Goal: Information Seeking & Learning: Learn about a topic

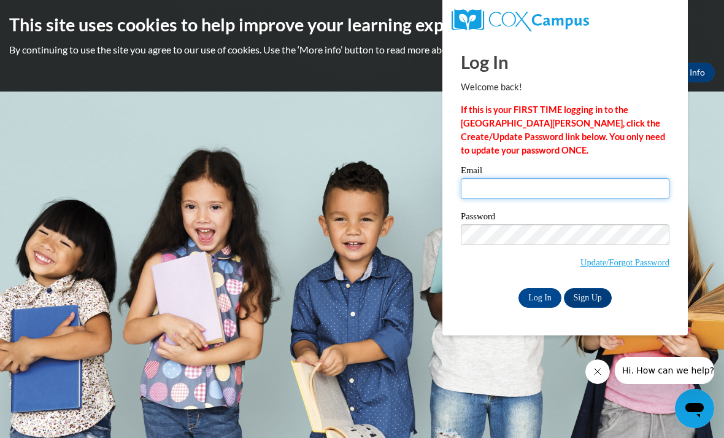
click at [551, 198] on input "Email" at bounding box center [565, 188] width 209 height 21
type input "dmccallum@scottdale.org"
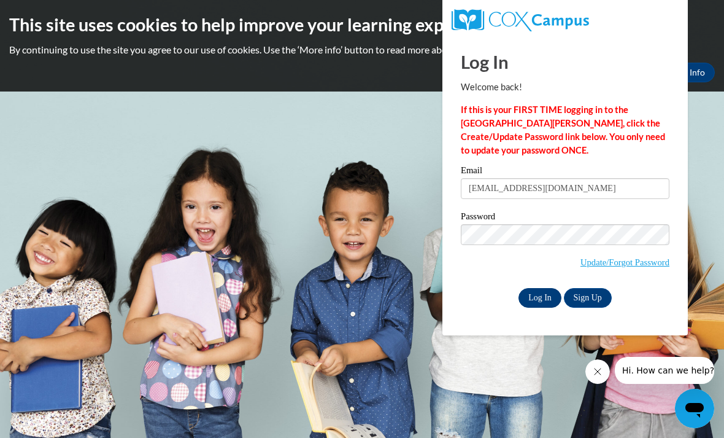
click at [549, 301] on input "Log In" at bounding box center [540, 298] width 43 height 20
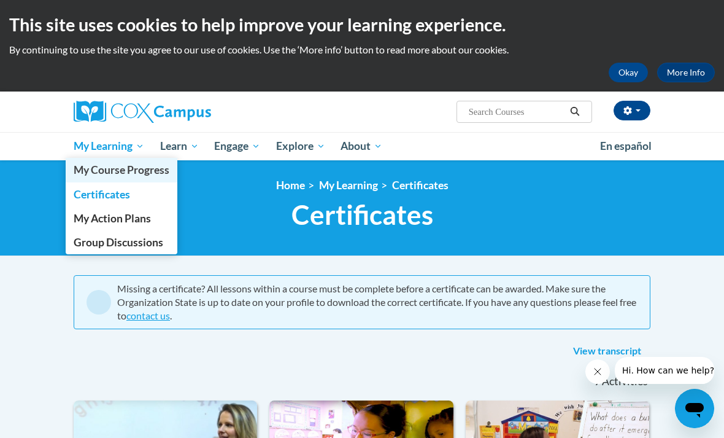
click at [149, 177] on link "My Course Progress" at bounding box center [122, 170] width 112 height 24
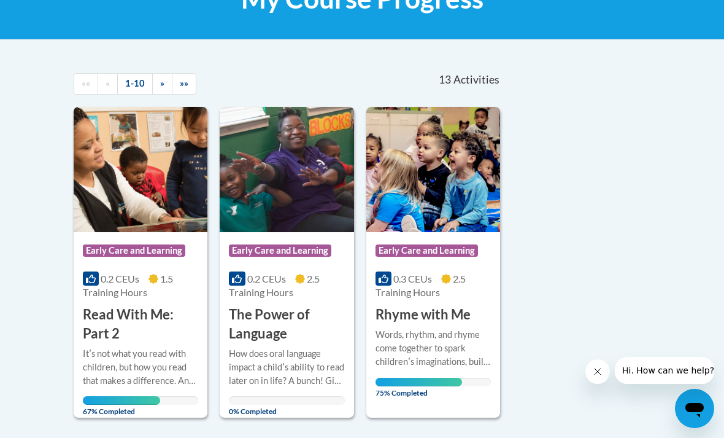
scroll to position [221, 0]
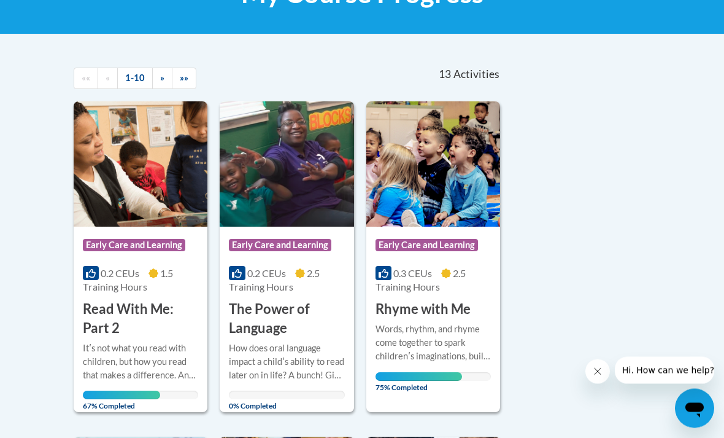
click at [465, 341] on div "Words, rhythm, and rhyme come together to spark childrenʹs imaginations, build …" at bounding box center [433, 343] width 115 height 41
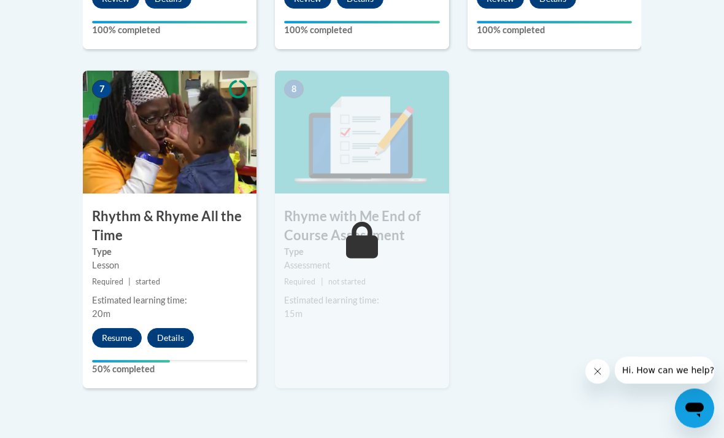
scroll to position [1068, 0]
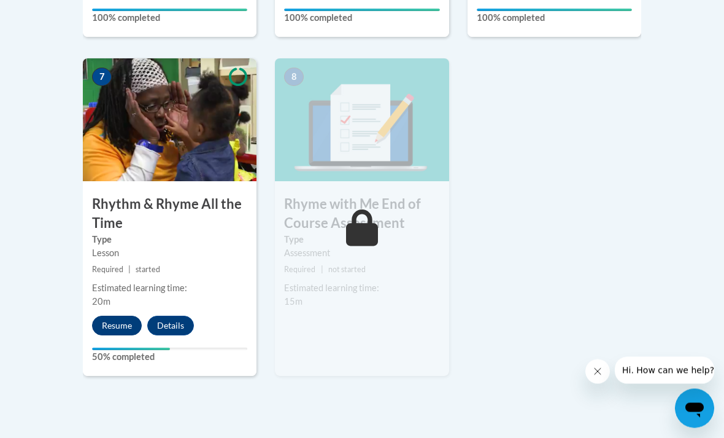
click at [113, 323] on button "Resume" at bounding box center [117, 326] width 50 height 20
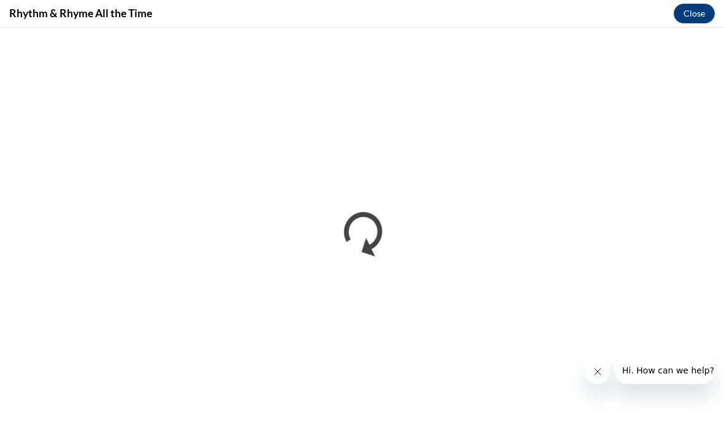
scroll to position [0, 0]
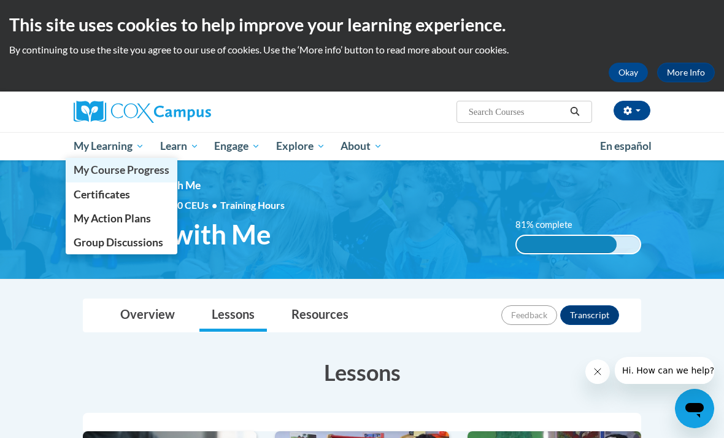
click at [88, 164] on span "My Course Progress" at bounding box center [122, 169] width 96 height 13
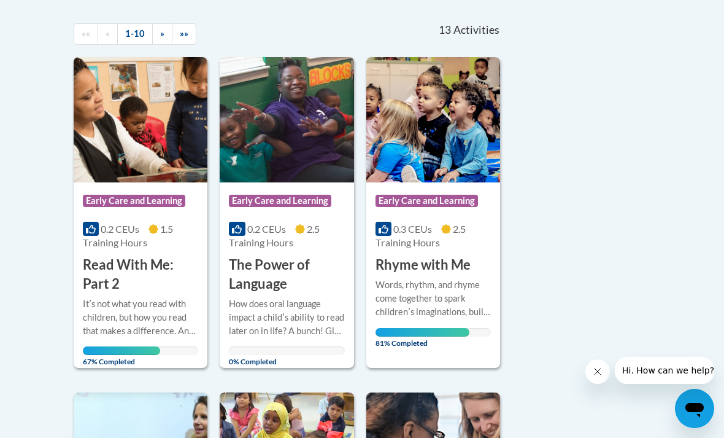
scroll to position [268, 0]
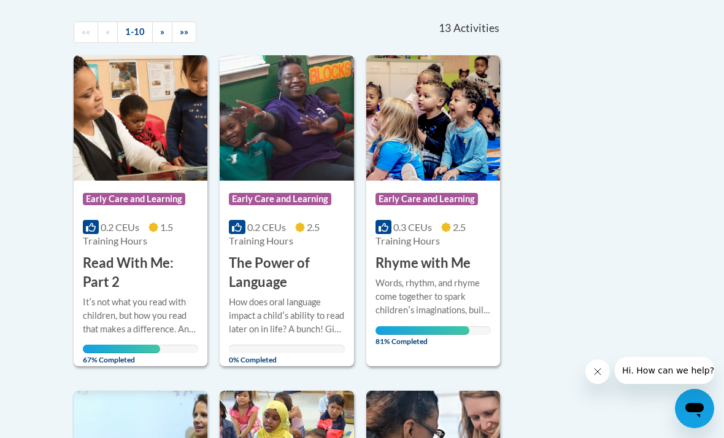
click at [98, 316] on div "Itʹs not what you read with children, but how you read that makes a difference.…" at bounding box center [140, 315] width 115 height 41
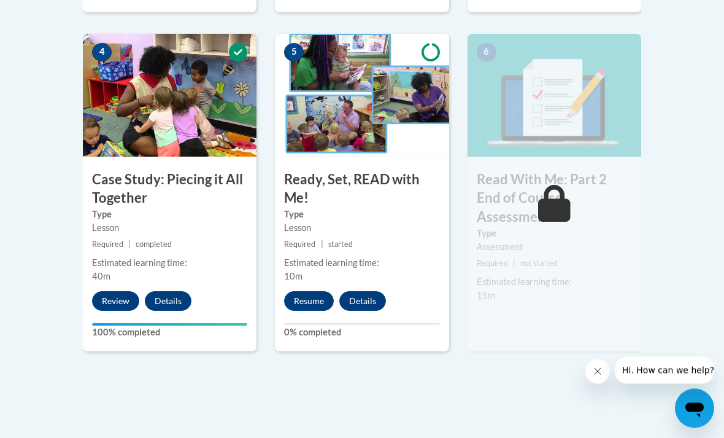
scroll to position [738, 0]
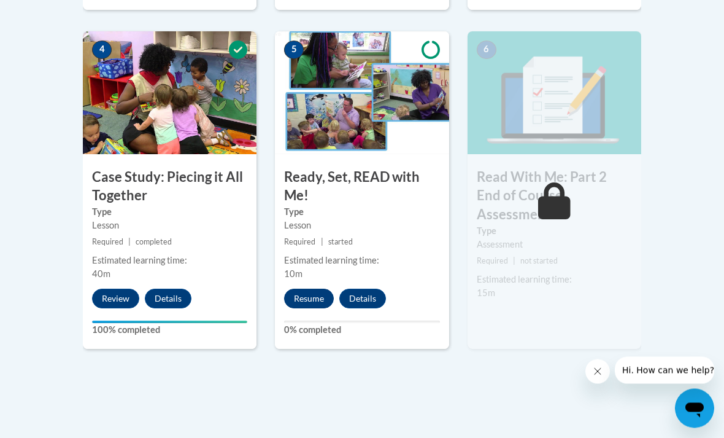
click at [314, 303] on button "Resume" at bounding box center [309, 299] width 50 height 20
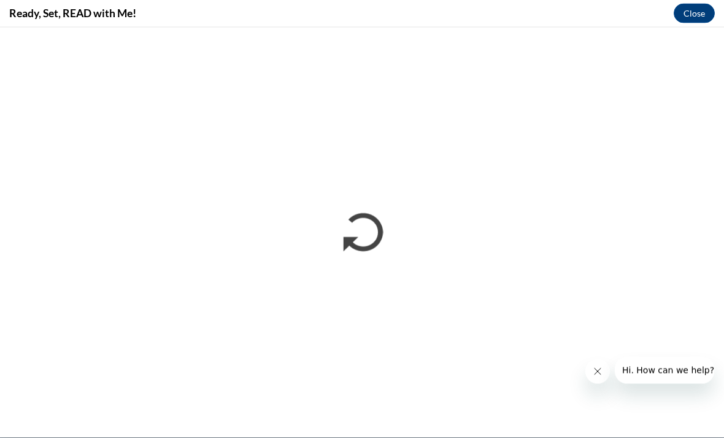
scroll to position [792, 0]
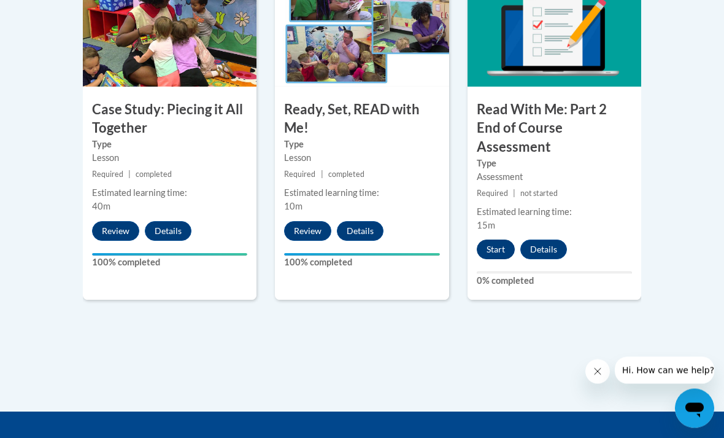
click at [504, 240] on button "Start" at bounding box center [496, 250] width 38 height 20
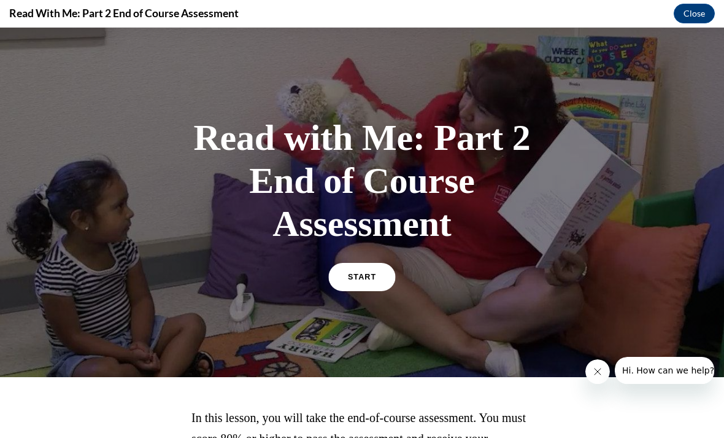
click at [364, 283] on link "START" at bounding box center [361, 277] width 67 height 28
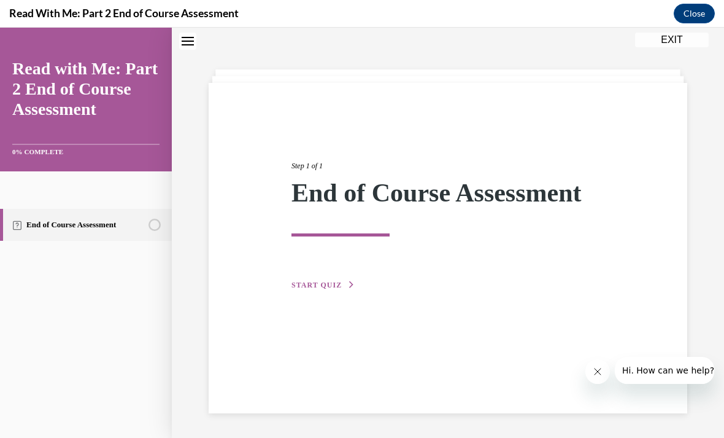
scroll to position [39, 0]
click at [340, 289] on button "START QUIZ" at bounding box center [324, 284] width 64 height 11
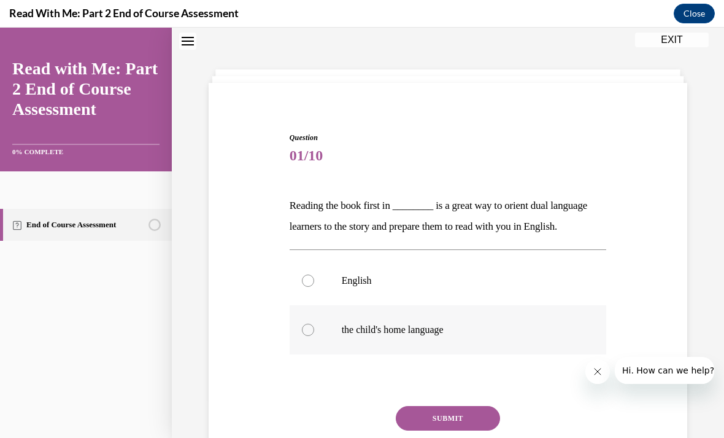
click at [506, 342] on label "the child's home language" at bounding box center [448, 329] width 317 height 49
click at [314, 336] on input "the child's home language" at bounding box center [308, 329] width 12 height 12
radio input "true"
click at [463, 420] on button "SUBMIT" at bounding box center [448, 418] width 104 height 25
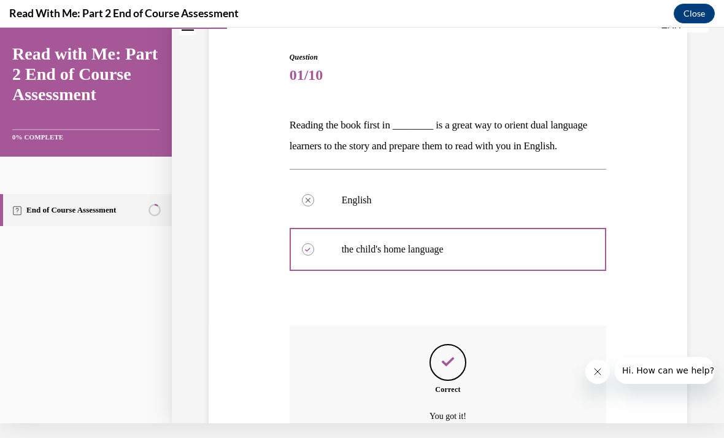
scroll to position [103, 0]
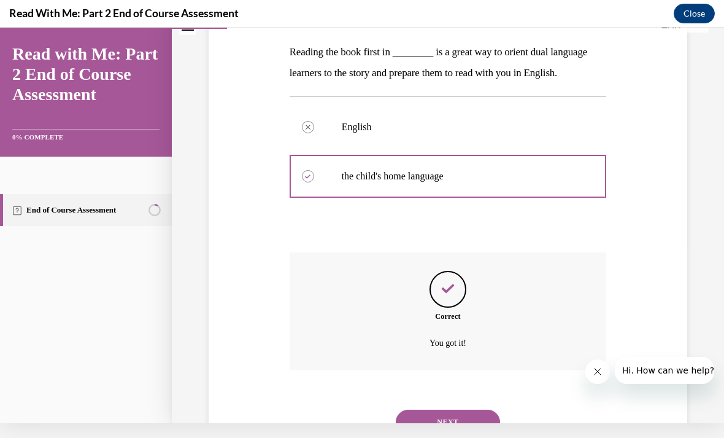
click at [472, 409] on button "NEXT" at bounding box center [448, 421] width 104 height 25
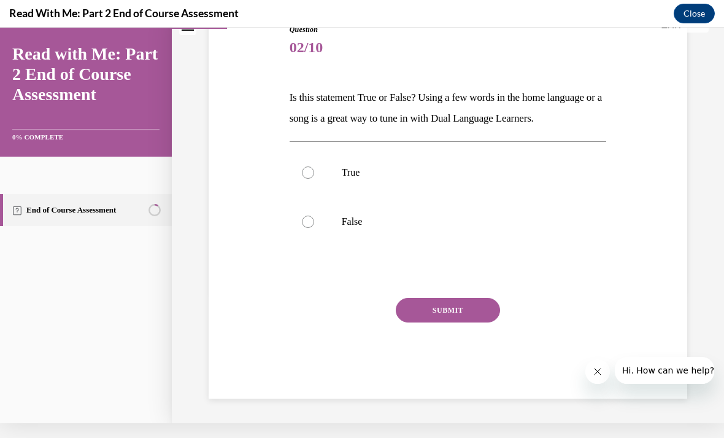
scroll to position [99, 0]
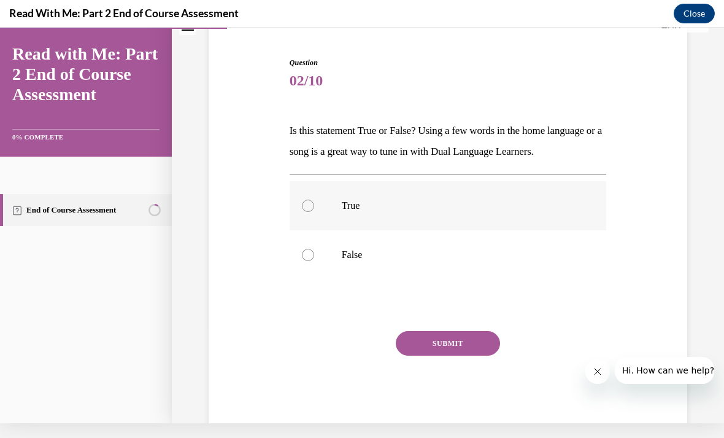
click at [545, 212] on label "True" at bounding box center [448, 205] width 317 height 49
click at [314, 212] on input "True" at bounding box center [308, 205] width 12 height 12
radio input "true"
click at [468, 355] on button "SUBMIT" at bounding box center [448, 343] width 104 height 25
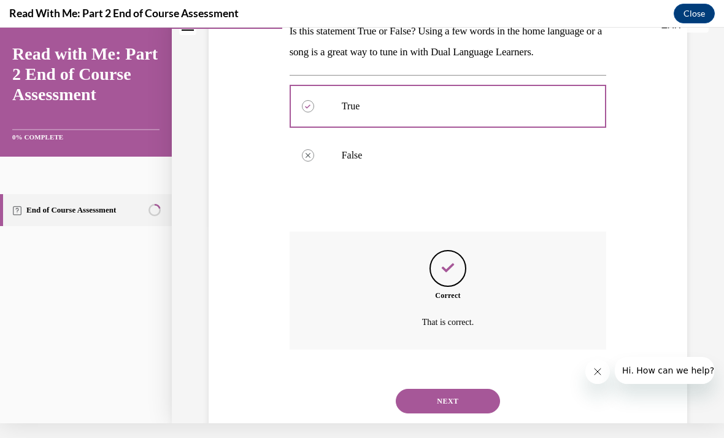
scroll to position [198, 0]
click at [468, 411] on button "NEXT" at bounding box center [448, 401] width 104 height 25
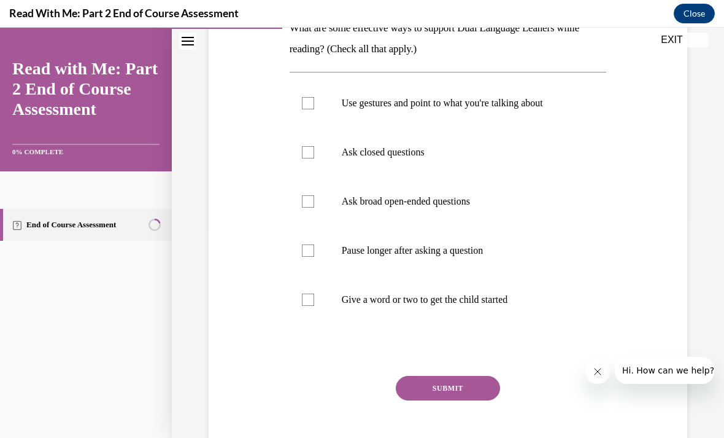
scroll to position [218, 0]
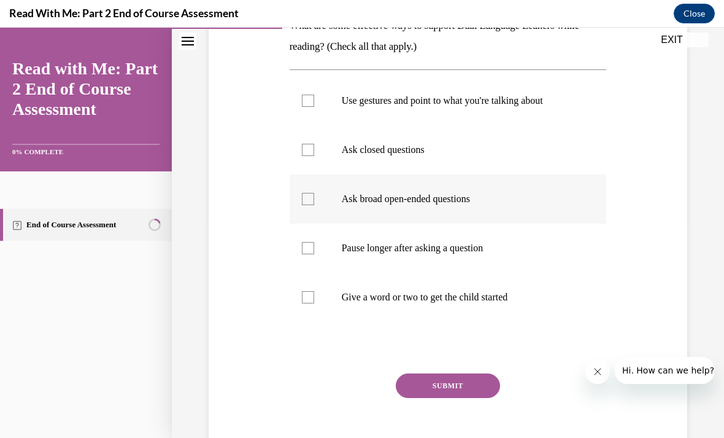
click at [571, 206] on label "Ask broad open-ended questions" at bounding box center [448, 198] width 317 height 49
click at [314, 205] on input "Ask broad open-ended questions" at bounding box center [308, 199] width 12 height 12
checkbox input "true"
click at [578, 298] on label "Give a word or two to get the child started" at bounding box center [448, 296] width 317 height 49
click at [314, 298] on input "Give a word or two to get the child started" at bounding box center [308, 297] width 12 height 12
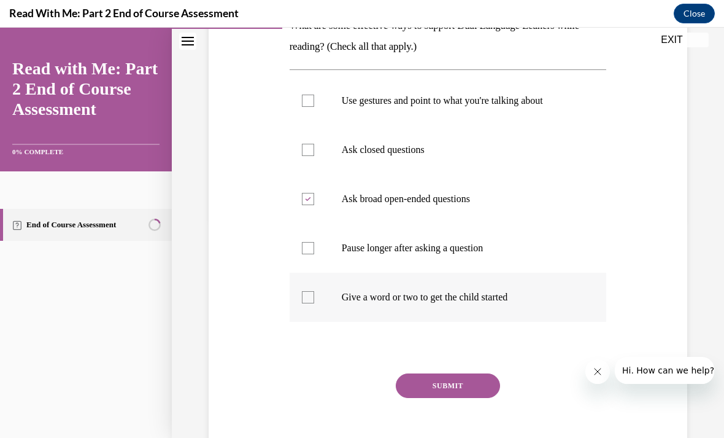
checkbox input "true"
click at [543, 103] on p "Use gestures and point to what you're talking about" at bounding box center [459, 101] width 234 height 12
click at [314, 103] on input "Use gestures and point to what you're talking about" at bounding box center [308, 101] width 12 height 12
checkbox input "true"
click at [411, 156] on label "Ask closed questions" at bounding box center [448, 149] width 317 height 49
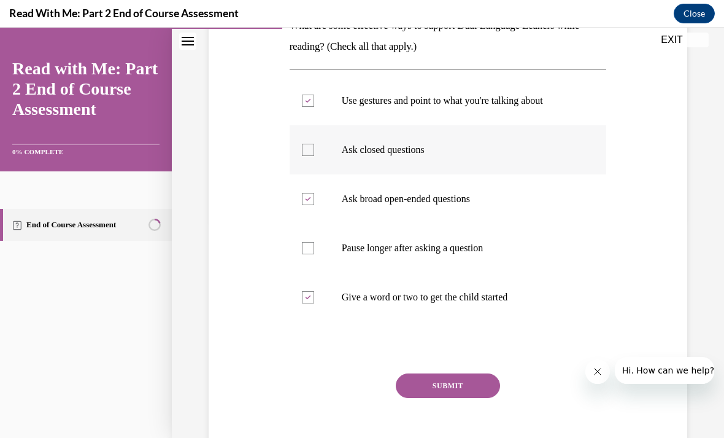
click at [314, 156] on input "Ask closed questions" at bounding box center [308, 150] width 12 height 12
checkbox input "true"
click at [473, 251] on p "Pause longer after asking a question" at bounding box center [459, 248] width 234 height 12
click at [314, 251] on input "Pause longer after asking a question" at bounding box center [308, 248] width 12 height 12
checkbox input "true"
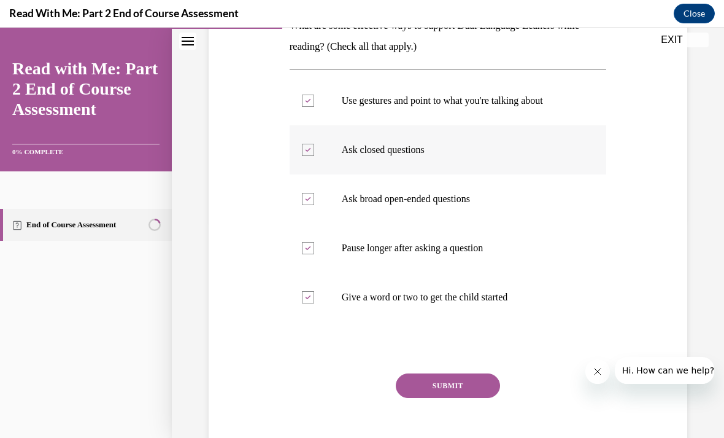
click at [443, 151] on p "Ask closed questions" at bounding box center [459, 150] width 234 height 12
click at [314, 151] on input "Ask closed questions" at bounding box center [308, 150] width 12 height 12
checkbox input "false"
click at [460, 393] on button "SUBMIT" at bounding box center [448, 385] width 104 height 25
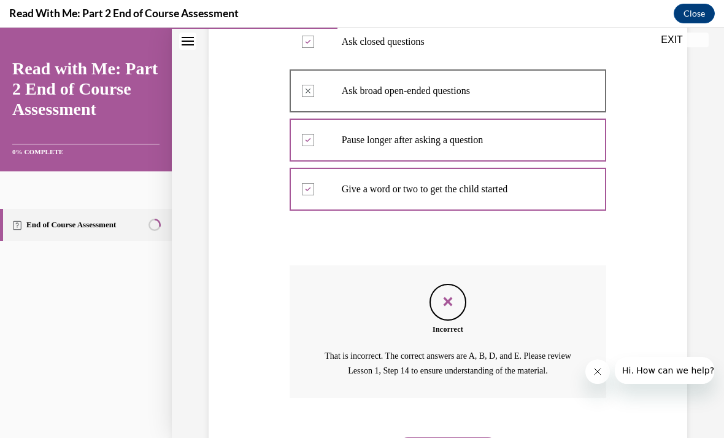
scroll to position [338, 0]
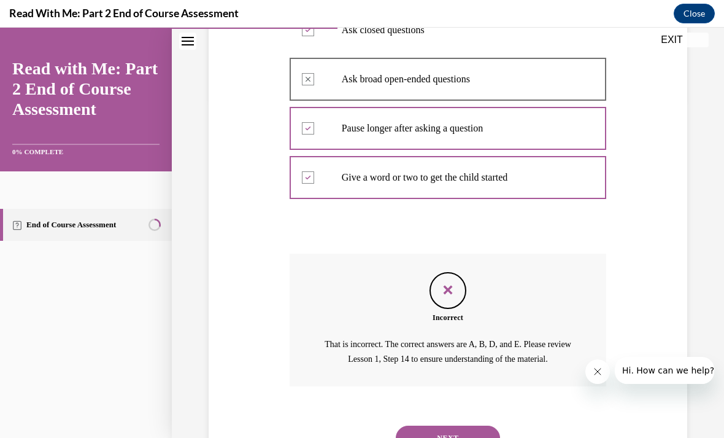
click at [457, 425] on button "NEXT" at bounding box center [448, 437] width 104 height 25
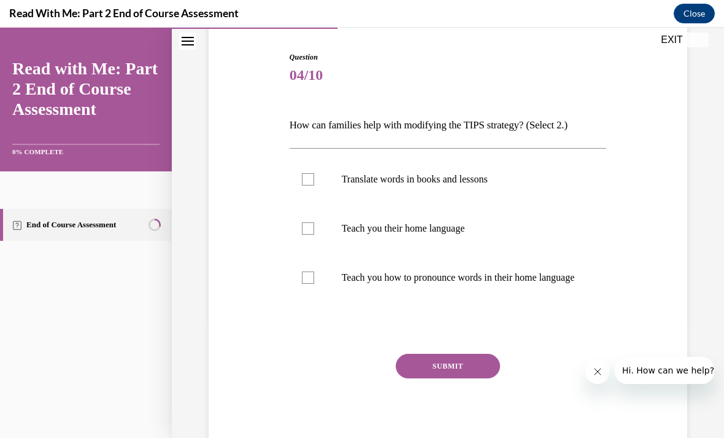
scroll to position [118, 0]
click at [560, 182] on p "Translate words in books and lessons" at bounding box center [459, 180] width 234 height 12
click at [314, 182] on input "Translate words in books and lessons" at bounding box center [308, 180] width 12 height 12
checkbox input "true"
click at [529, 233] on p "Teach you their home language" at bounding box center [459, 229] width 234 height 12
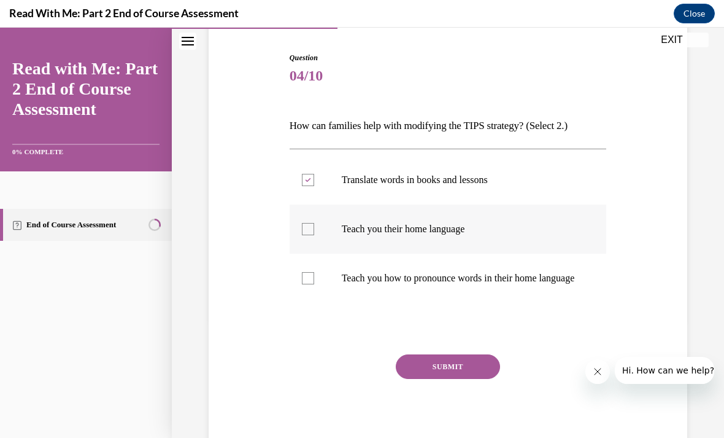
click at [314, 233] on input "Teach you their home language" at bounding box center [308, 229] width 12 height 12
checkbox input "true"
click at [541, 284] on p "Teach you how to pronounce words in their home language" at bounding box center [459, 278] width 234 height 12
click at [314, 284] on input "Teach you how to pronounce words in their home language" at bounding box center [308, 278] width 12 height 12
checkbox input "true"
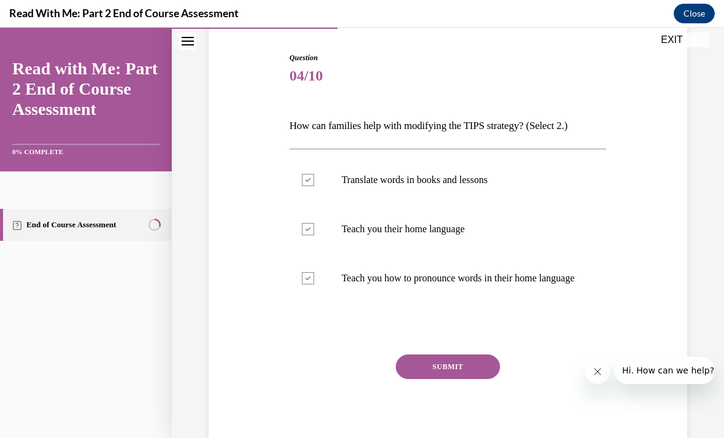
click at [472, 379] on button "SUBMIT" at bounding box center [448, 366] width 104 height 25
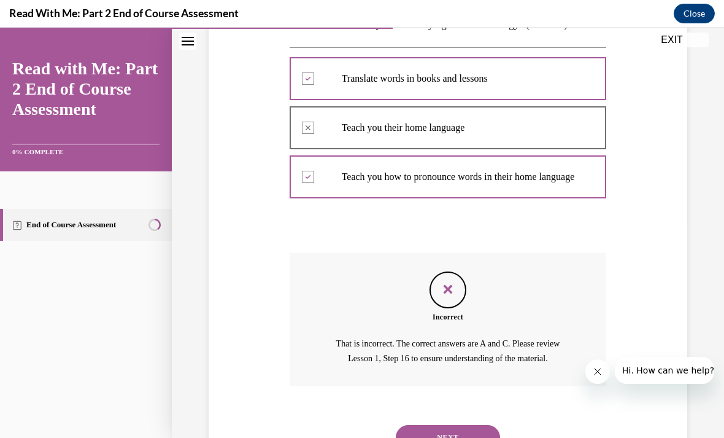
scroll to position [231, 0]
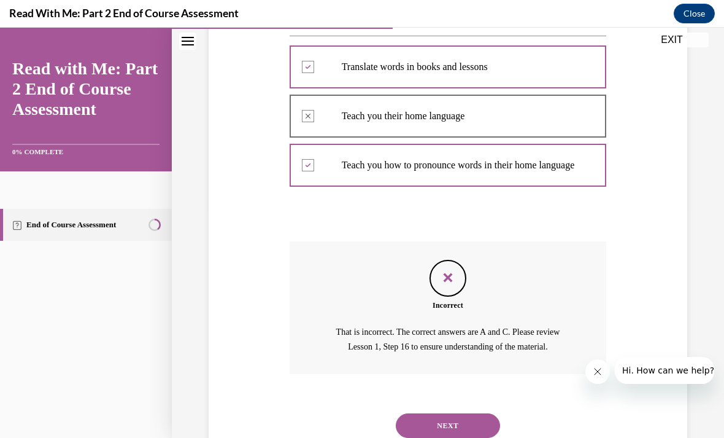
click at [469, 420] on button "NEXT" at bounding box center [448, 425] width 104 height 25
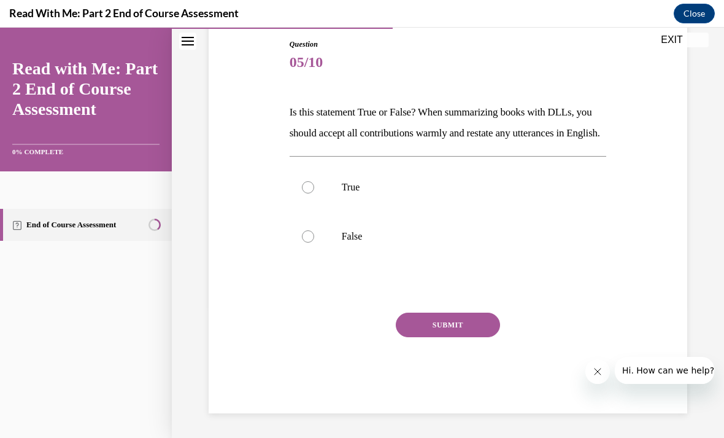
scroll to position [99, 0]
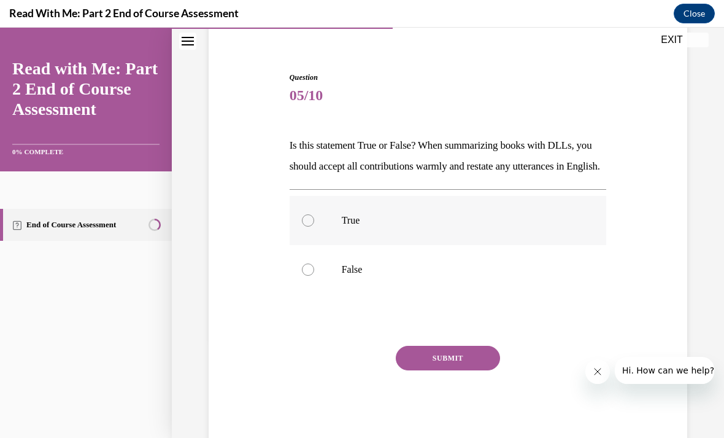
click at [590, 229] on label "True" at bounding box center [448, 220] width 317 height 49
click at [314, 226] on input "True" at bounding box center [308, 220] width 12 height 12
radio input "true"
click at [482, 370] on button "SUBMIT" at bounding box center [448, 358] width 104 height 25
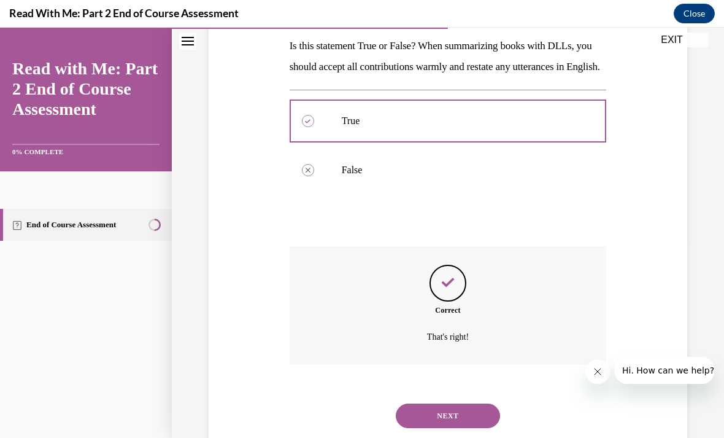
scroll to position [198, 0]
click at [471, 422] on button "NEXT" at bounding box center [448, 416] width 104 height 25
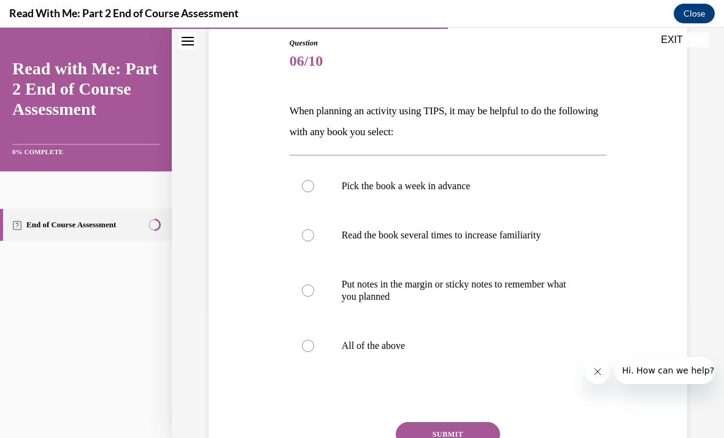
scroll to position [133, 0]
click at [570, 183] on p "Pick the book a week in advance" at bounding box center [459, 186] width 234 height 12
click at [314, 183] on input "Pick the book a week in advance" at bounding box center [308, 186] width 12 height 12
radio input "true"
click at [427, 355] on label "All of the above" at bounding box center [448, 345] width 317 height 49
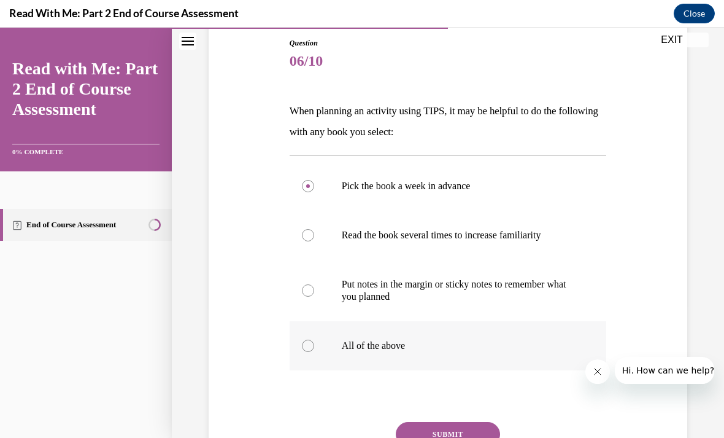
click at [314, 352] on input "All of the above" at bounding box center [308, 345] width 12 height 12
radio input "true"
click at [466, 432] on button "SUBMIT" at bounding box center [448, 434] width 104 height 25
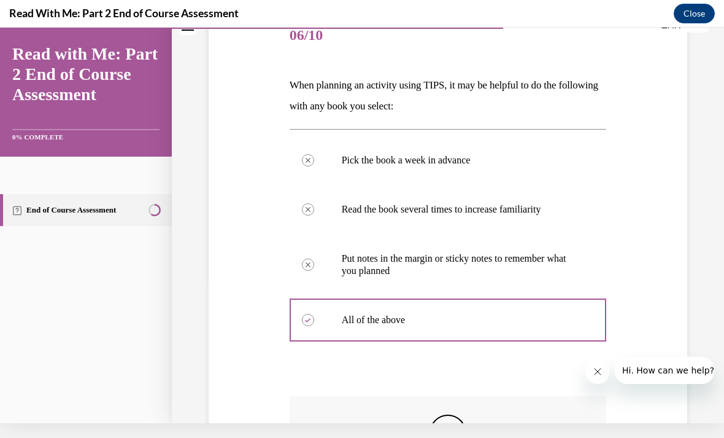
scroll to position [142, 0]
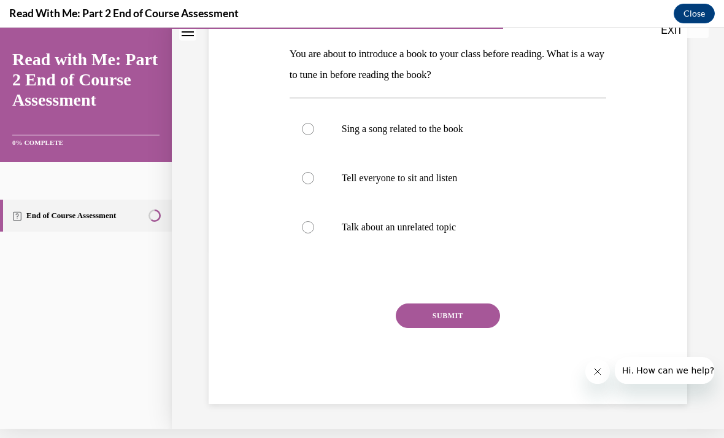
scroll to position [127, 0]
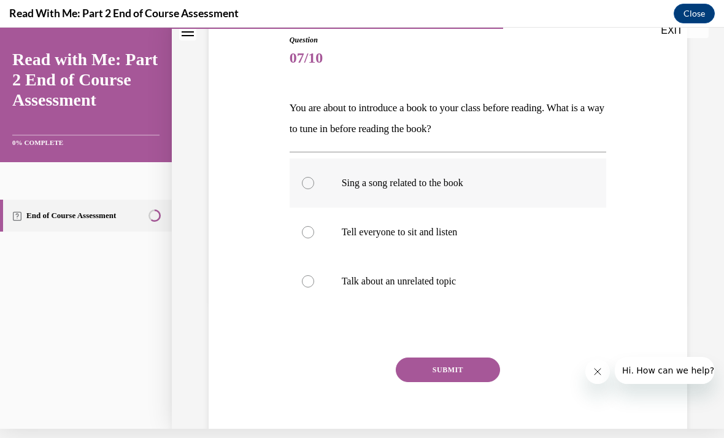
click at [521, 185] on p "Sing a song related to the book" at bounding box center [459, 183] width 234 height 12
click at [314, 185] on input "Sing a song related to the book" at bounding box center [308, 183] width 12 height 12
radio input "true"
click at [463, 378] on button "SUBMIT" at bounding box center [448, 369] width 104 height 25
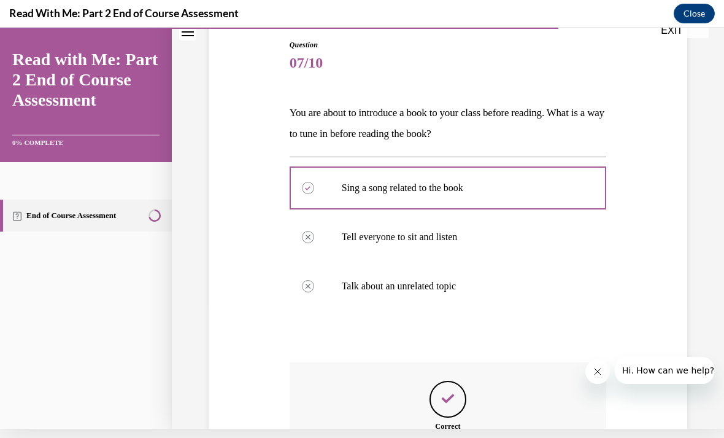
scroll to position [122, 0]
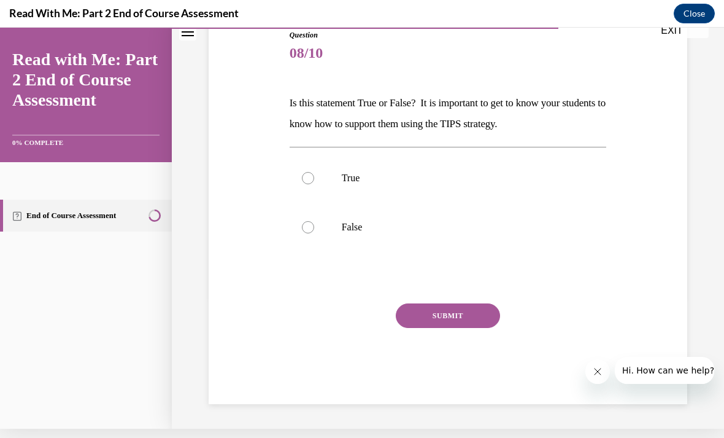
scroll to position [78, 0]
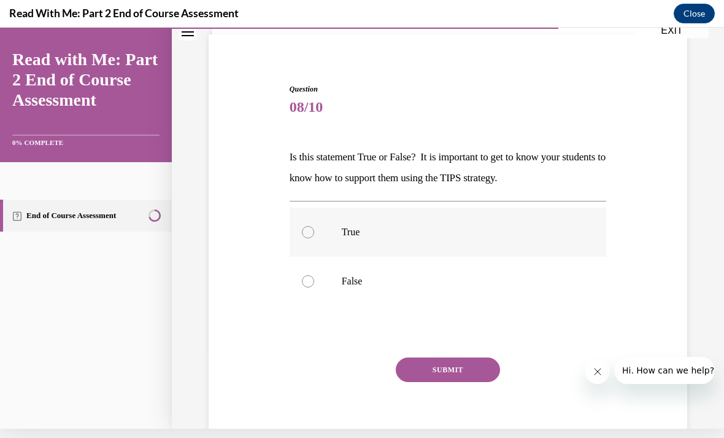
click at [564, 239] on label "True" at bounding box center [448, 231] width 317 height 49
click at [314, 238] on input "True" at bounding box center [308, 232] width 12 height 12
radio input "true"
click at [445, 360] on button "SUBMIT" at bounding box center [448, 369] width 104 height 25
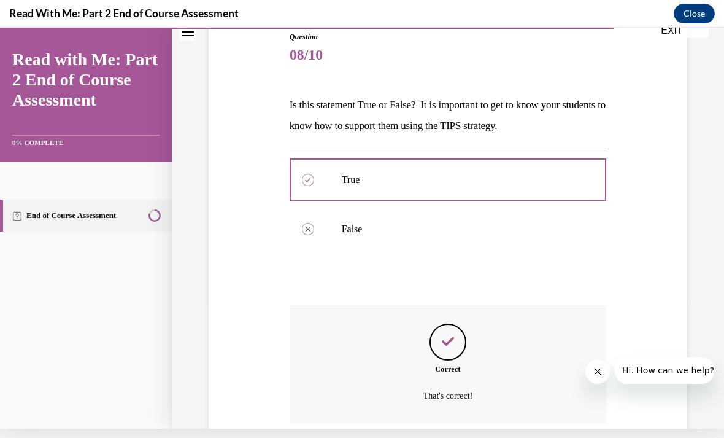
scroll to position [130, 0]
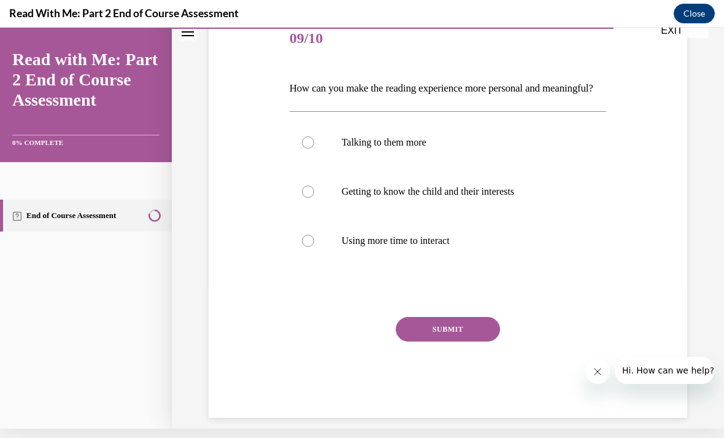
scroll to position [127, 0]
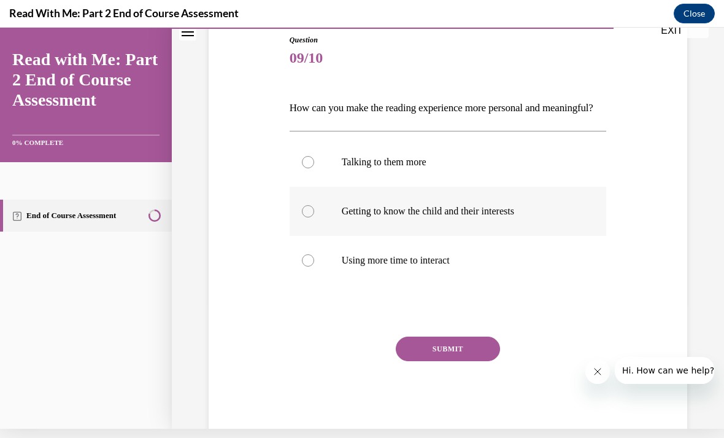
click at [569, 217] on p "Getting to know the child and their interests" at bounding box center [459, 211] width 234 height 12
click at [314, 217] on input "Getting to know the child and their interests" at bounding box center [308, 211] width 12 height 12
radio input "true"
click at [457, 361] on button "SUBMIT" at bounding box center [448, 348] width 104 height 25
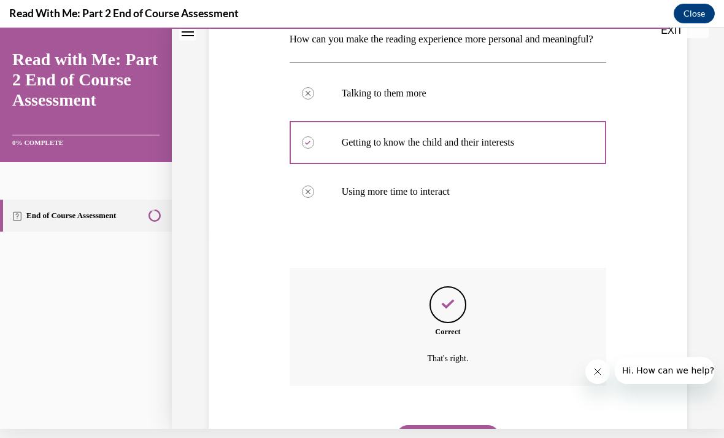
click at [474, 437] on button "NEXT" at bounding box center [448, 437] width 104 height 25
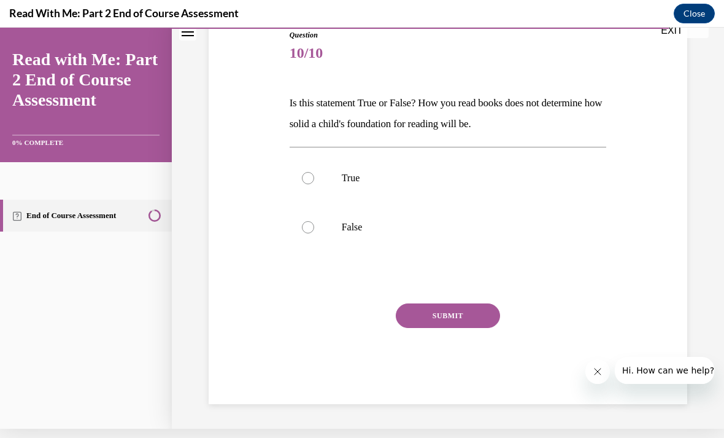
scroll to position [78, 0]
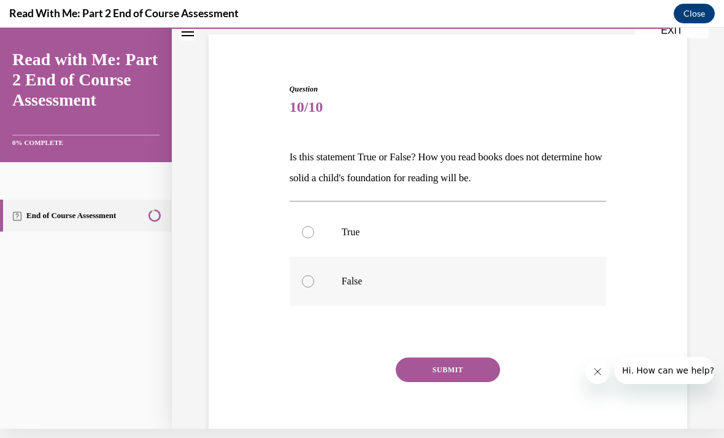
click at [514, 285] on p "False" at bounding box center [459, 281] width 234 height 12
click at [314, 285] on input "False" at bounding box center [308, 281] width 12 height 12
radio input "true"
click at [452, 380] on button "SUBMIT" at bounding box center [448, 369] width 104 height 25
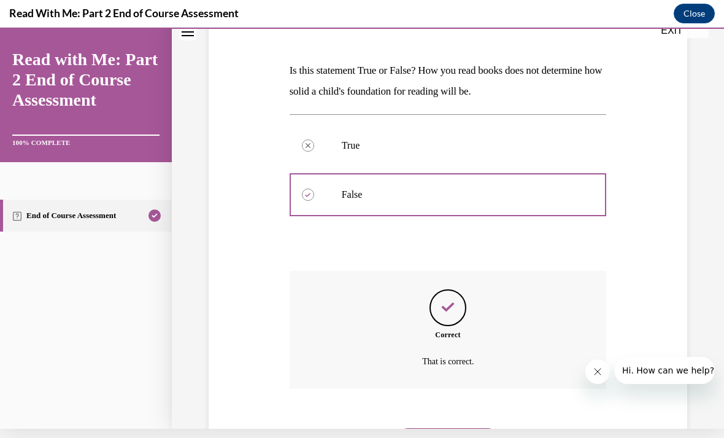
click at [479, 428] on button "NEXT" at bounding box center [448, 440] width 104 height 25
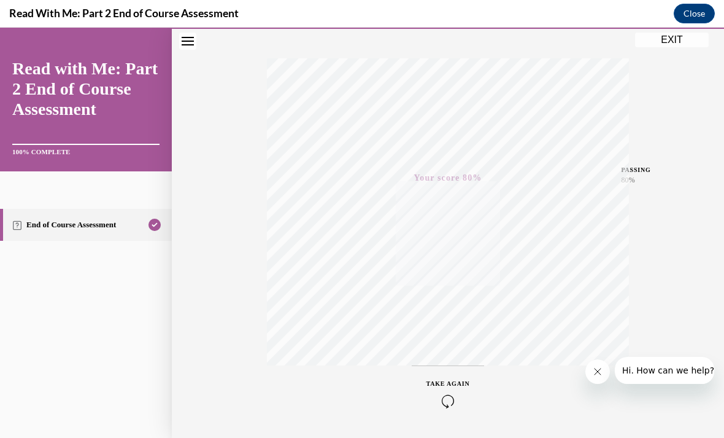
scroll to position [180, 0]
click at [682, 43] on button "EXIT" at bounding box center [672, 40] width 74 height 15
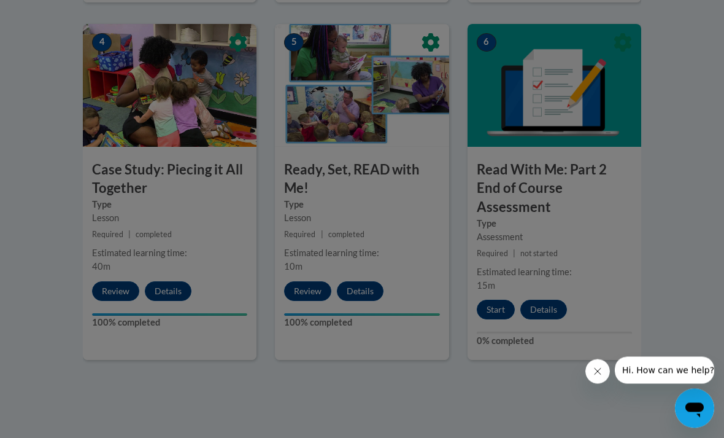
scroll to position [734, 0]
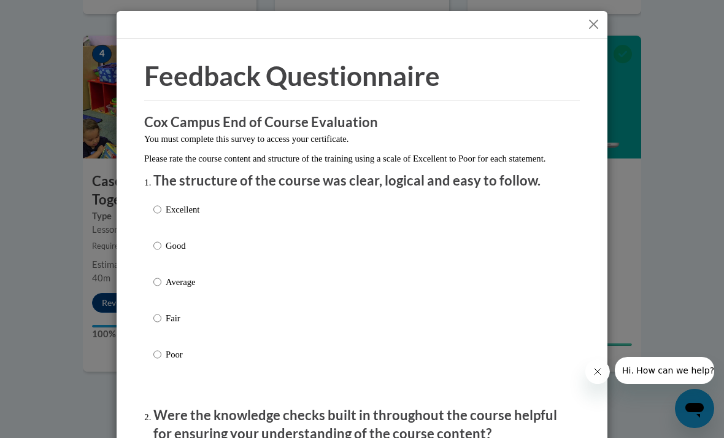
click at [182, 206] on p "Excellent" at bounding box center [183, 210] width 34 height 14
click at [161, 206] on input "Excellent" at bounding box center [157, 210] width 8 height 14
radio input "true"
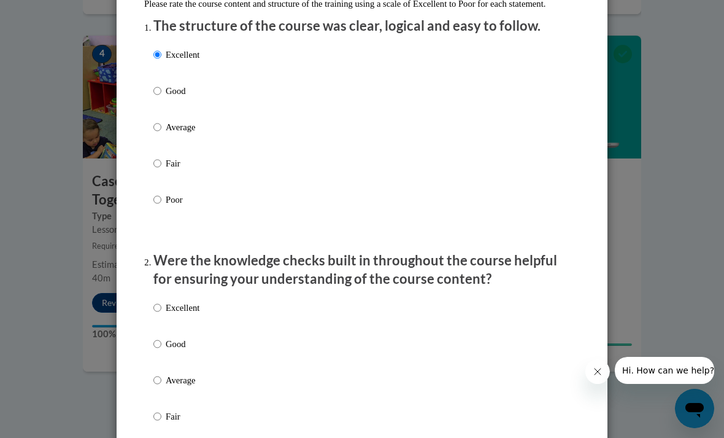
scroll to position [176, 0]
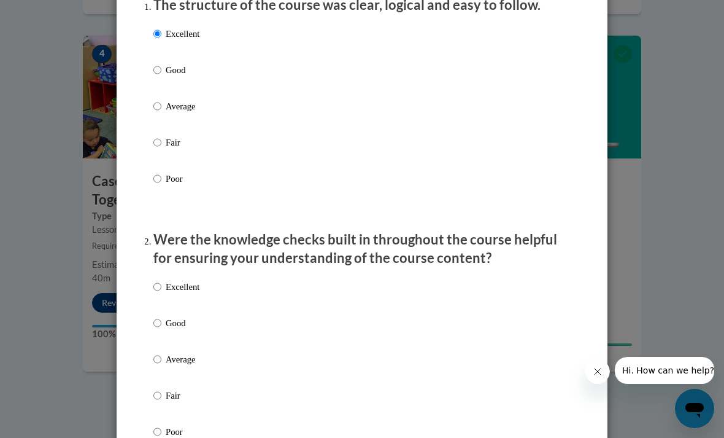
click at [191, 284] on p "Excellent" at bounding box center [183, 287] width 34 height 14
click at [161, 284] on input "Excellent" at bounding box center [157, 287] width 8 height 14
radio input "true"
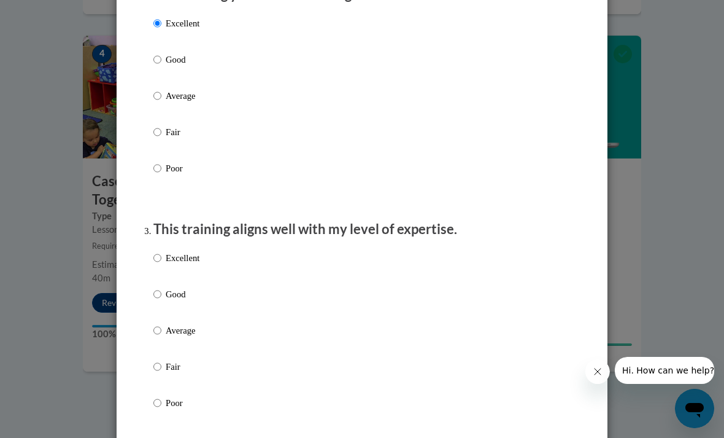
scroll to position [441, 0]
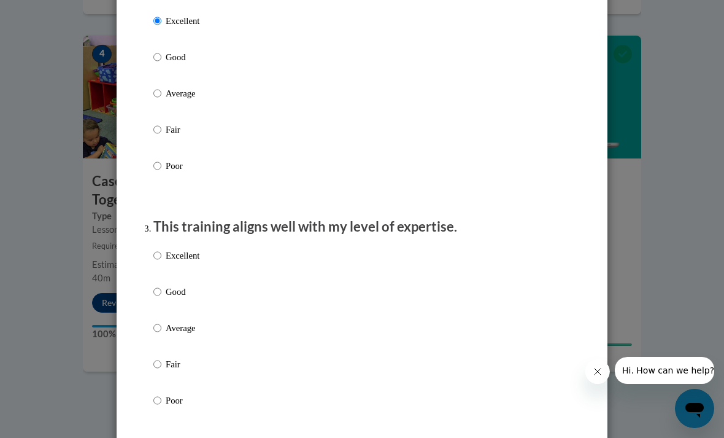
click at [172, 257] on p "Excellent" at bounding box center [183, 256] width 34 height 14
click at [161, 257] on input "Excellent" at bounding box center [157, 256] width 8 height 14
radio input "true"
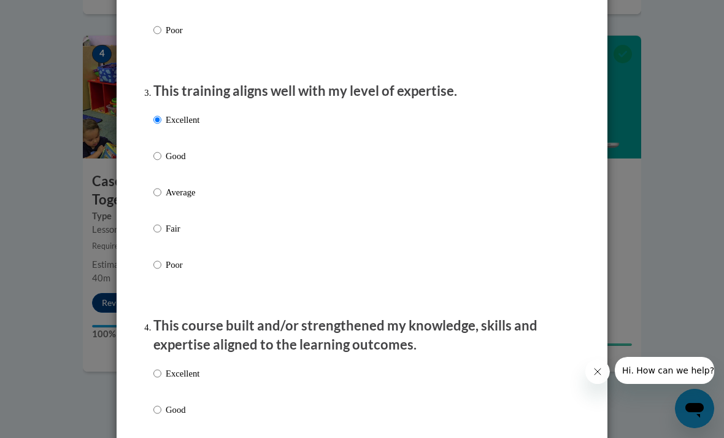
scroll to position [577, 0]
click at [193, 369] on p "Excellent" at bounding box center [183, 373] width 34 height 14
click at [161, 369] on input "Excellent" at bounding box center [157, 373] width 8 height 14
radio input "true"
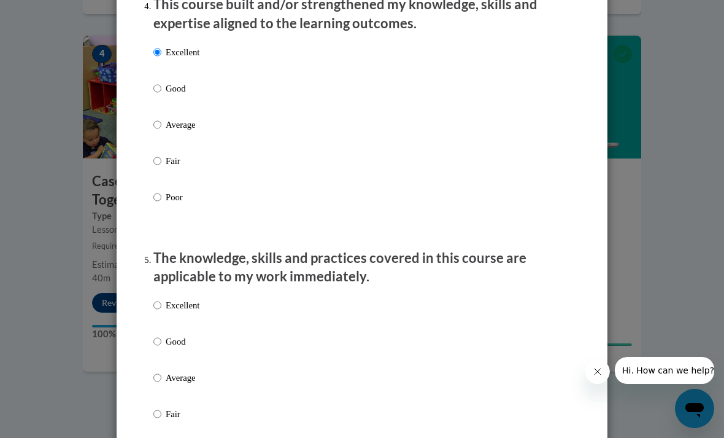
scroll to position [930, 0]
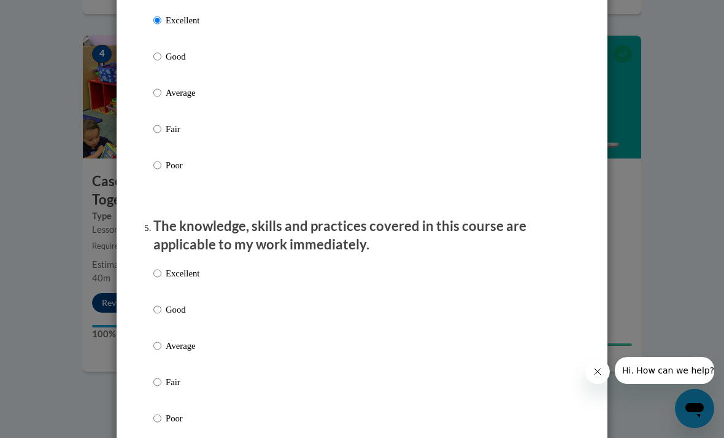
click at [183, 273] on p "Excellent" at bounding box center [183, 273] width 34 height 14
click at [161, 273] on input "Excellent" at bounding box center [157, 273] width 8 height 14
radio input "true"
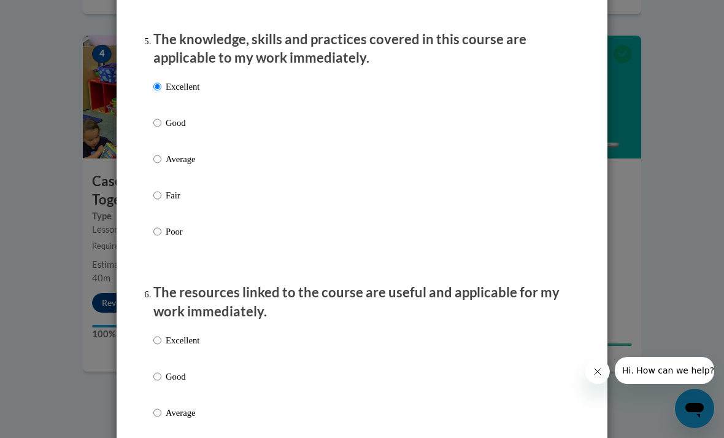
scroll to position [1119, 0]
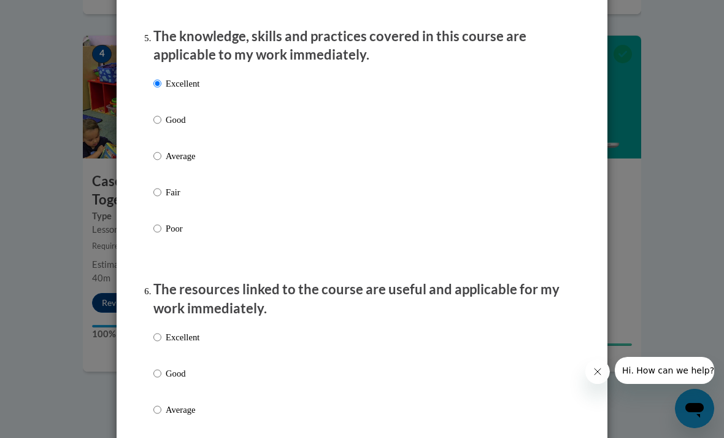
click at [187, 332] on p "Excellent" at bounding box center [183, 337] width 34 height 14
click at [161, 332] on input "Excellent" at bounding box center [157, 337] width 8 height 14
radio input "true"
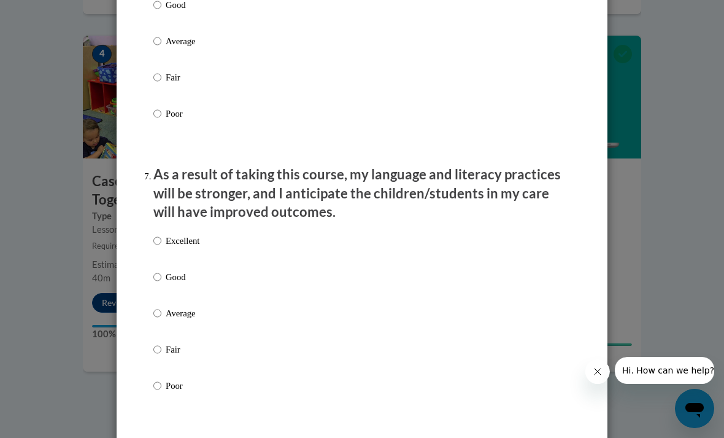
scroll to position [1493, 0]
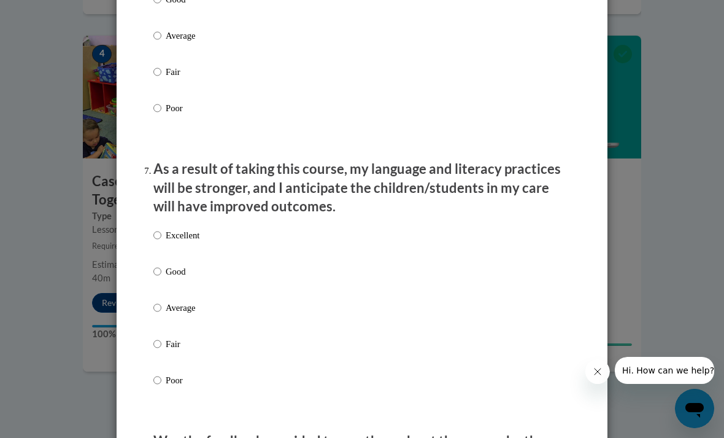
click at [207, 226] on div "Excellent Good Average Fair Poor" at bounding box center [361, 322] width 417 height 200
click at [185, 238] on label "Excellent" at bounding box center [176, 244] width 46 height 33
click at [161, 238] on input "Excellent" at bounding box center [157, 235] width 8 height 14
radio input "true"
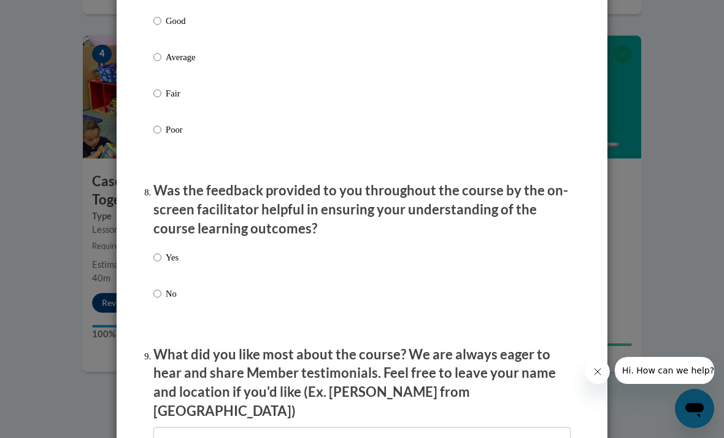
scroll to position [1739, 0]
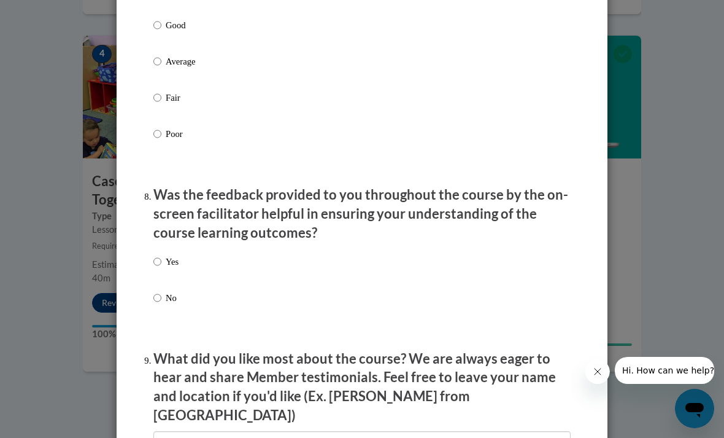
click at [214, 258] on div "Yes No" at bounding box center [361, 294] width 417 height 91
click at [158, 249] on div "Yes No" at bounding box center [165, 290] width 25 height 82
click at [176, 255] on p "Yes" at bounding box center [172, 262] width 13 height 14
click at [161, 255] on input "Yes" at bounding box center [157, 262] width 8 height 14
radio input "true"
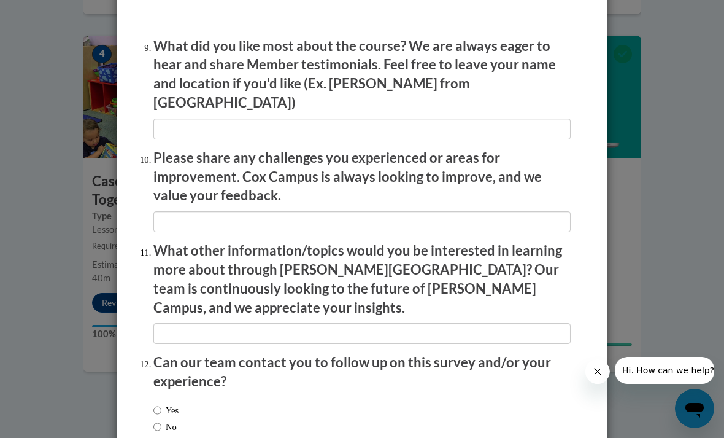
scroll to position [2052, 0]
click at [160, 403] on input "Yes" at bounding box center [157, 410] width 8 height 14
radio input "true"
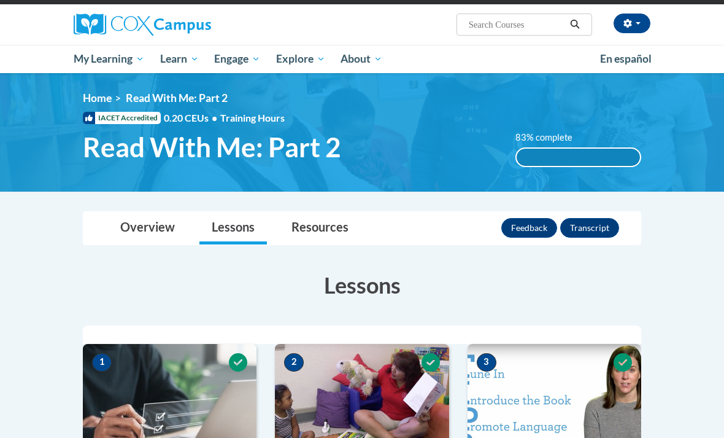
scroll to position [87, 0]
click at [0, 0] on span "Certificates" at bounding box center [0, 0] width 0 height 0
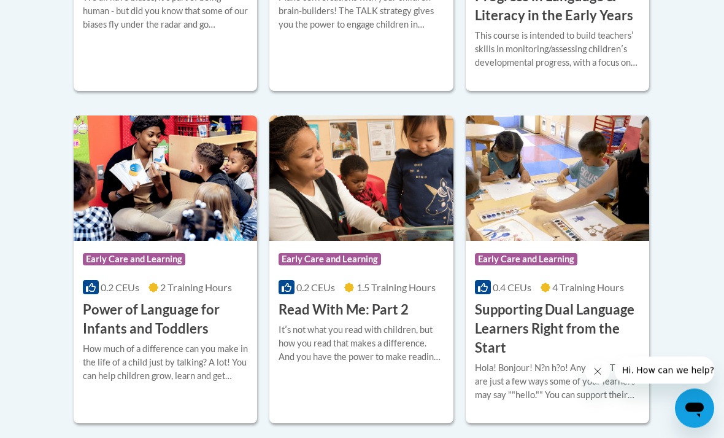
scroll to position [968, 0]
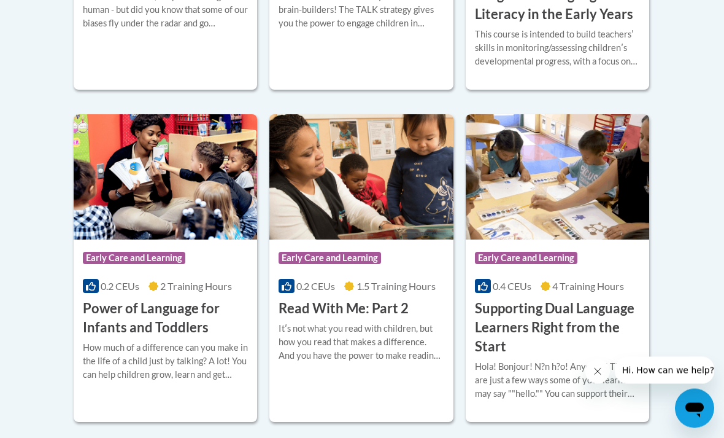
click at [386, 350] on div "Itʹs not what you read with children, but how you read that makes a difference.…" at bounding box center [361, 342] width 165 height 41
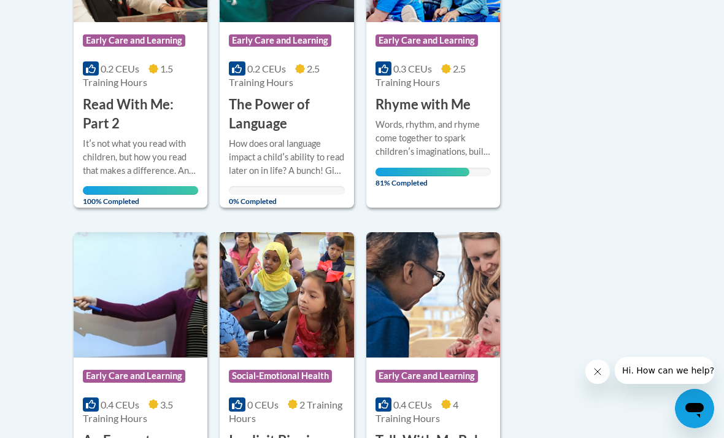
scroll to position [419, 0]
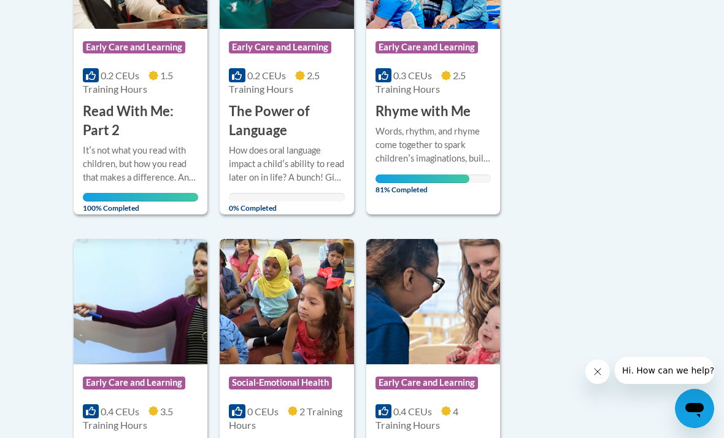
click at [442, 134] on div "Words, rhythm, and rhyme come together to spark childrenʹs imaginations, build …" at bounding box center [433, 145] width 115 height 41
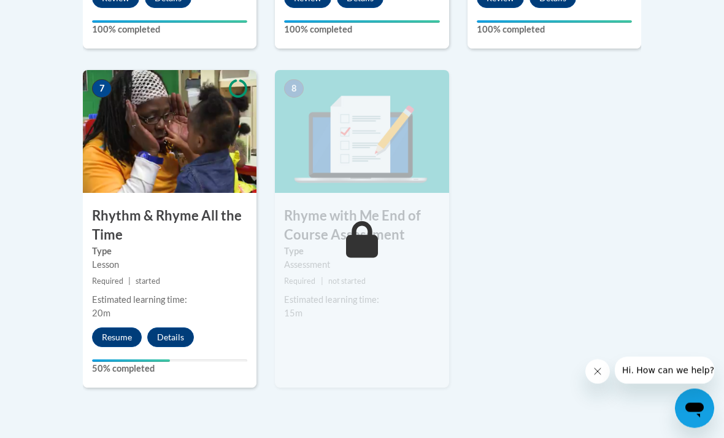
scroll to position [1057, 0]
click at [103, 341] on button "Resume" at bounding box center [117, 337] width 50 height 20
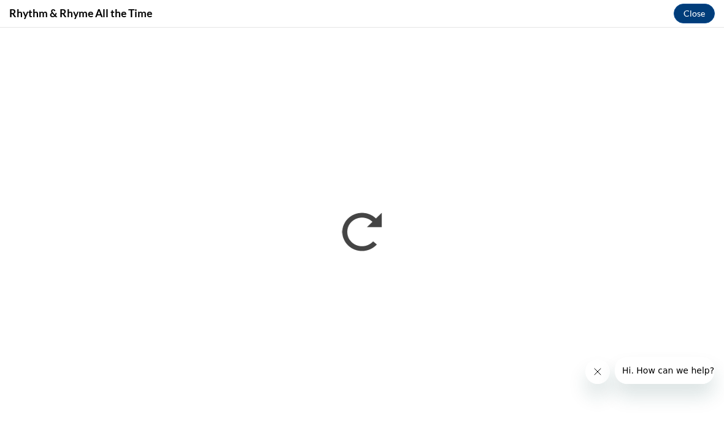
scroll to position [0, 0]
